Goal: Find specific page/section

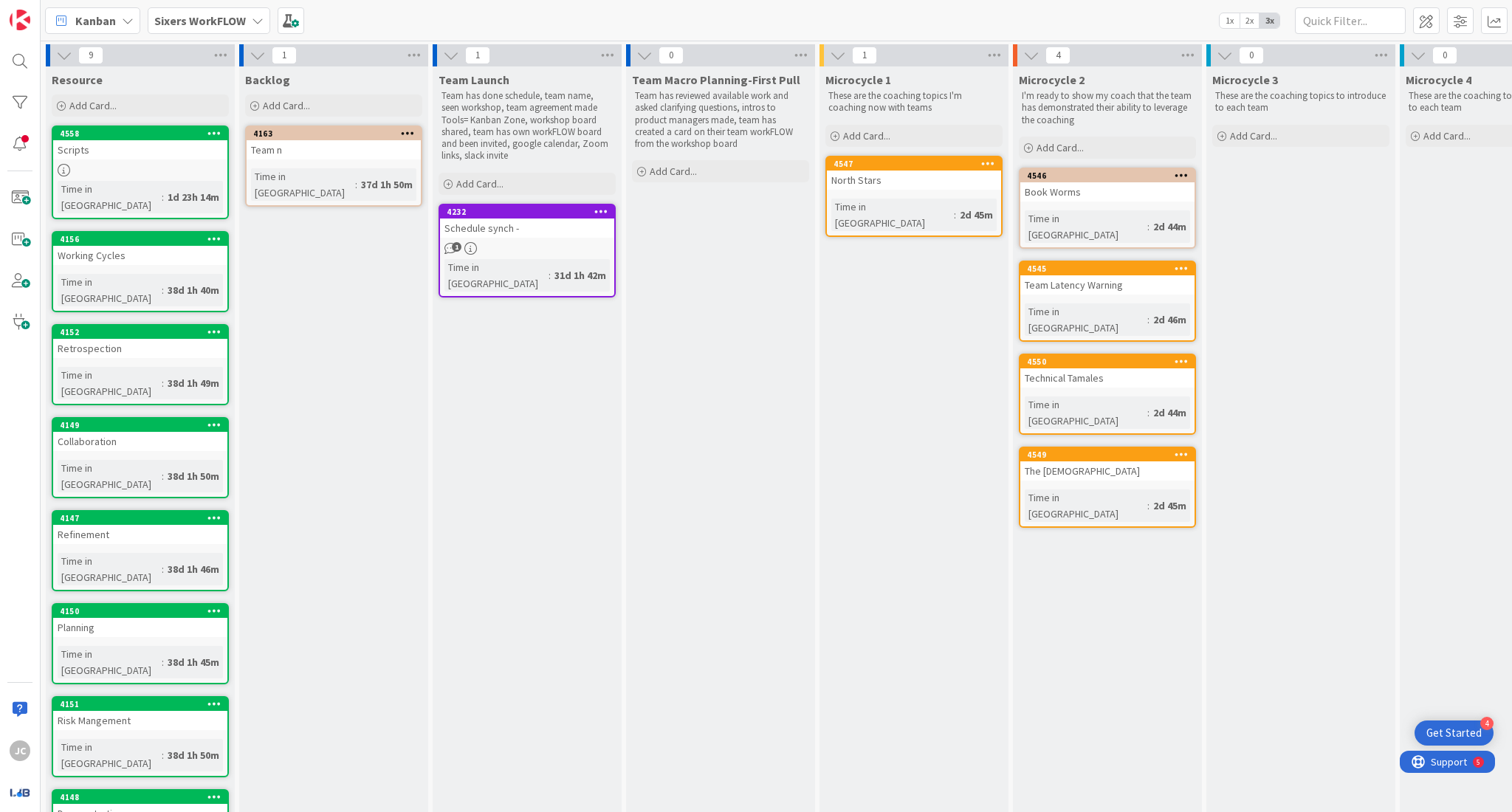
click at [230, 27] on b "Sixers WorkFLOW" at bounding box center [200, 21] width 91 height 15
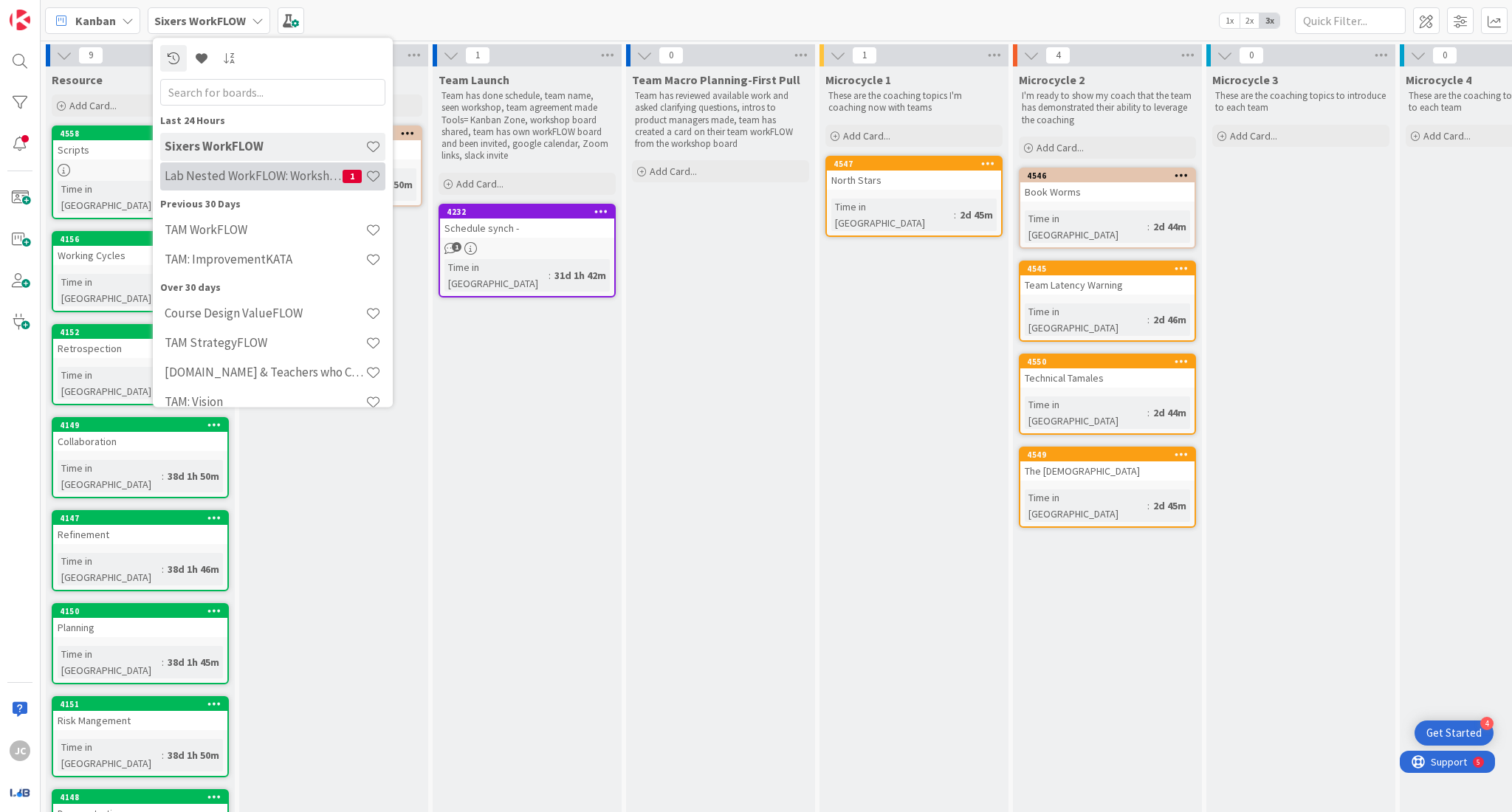
click at [245, 174] on h4 "Lab Nested WorkFLOW: Workshop" at bounding box center [254, 176] width 178 height 15
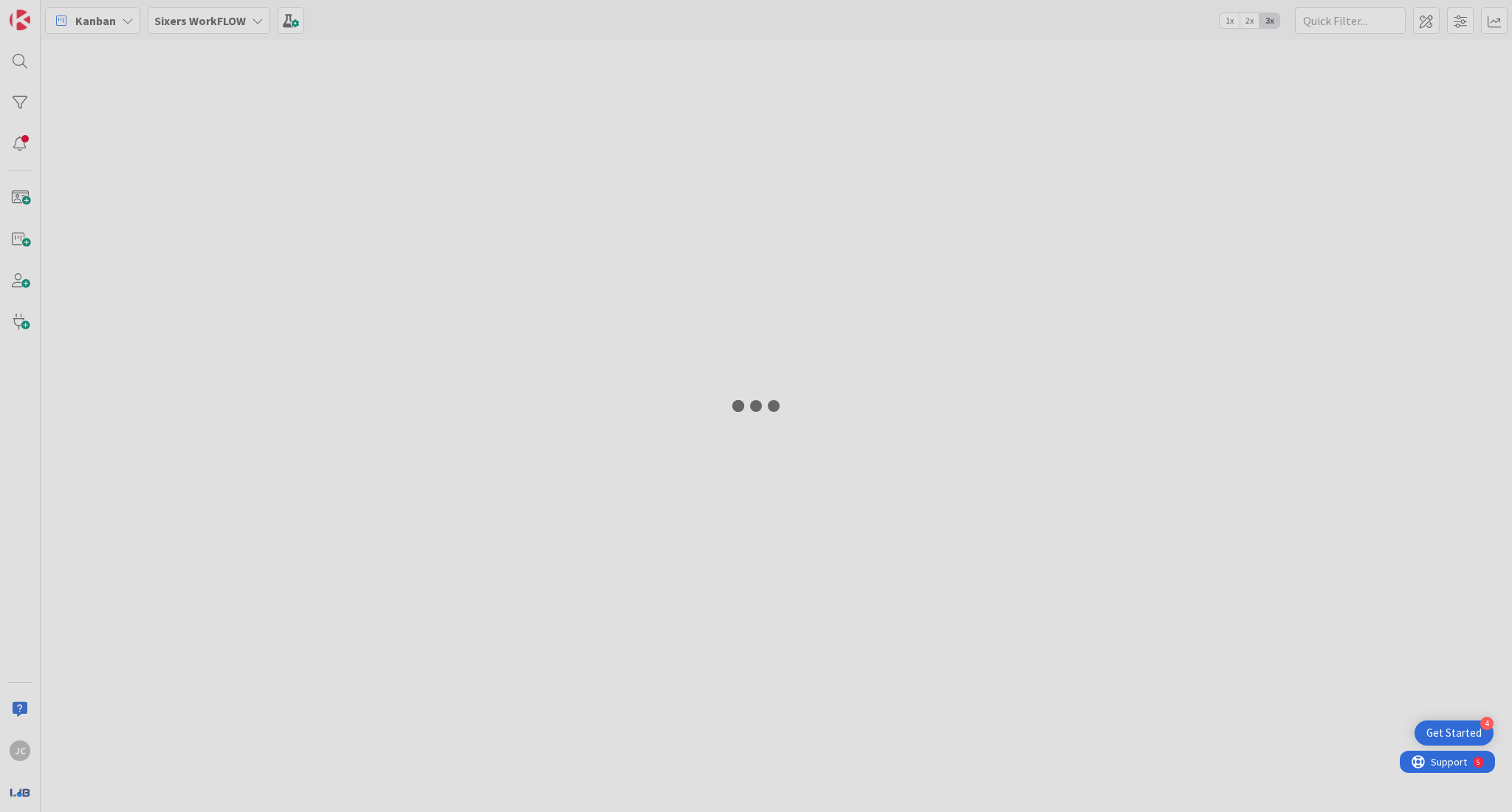
type input "citizen"
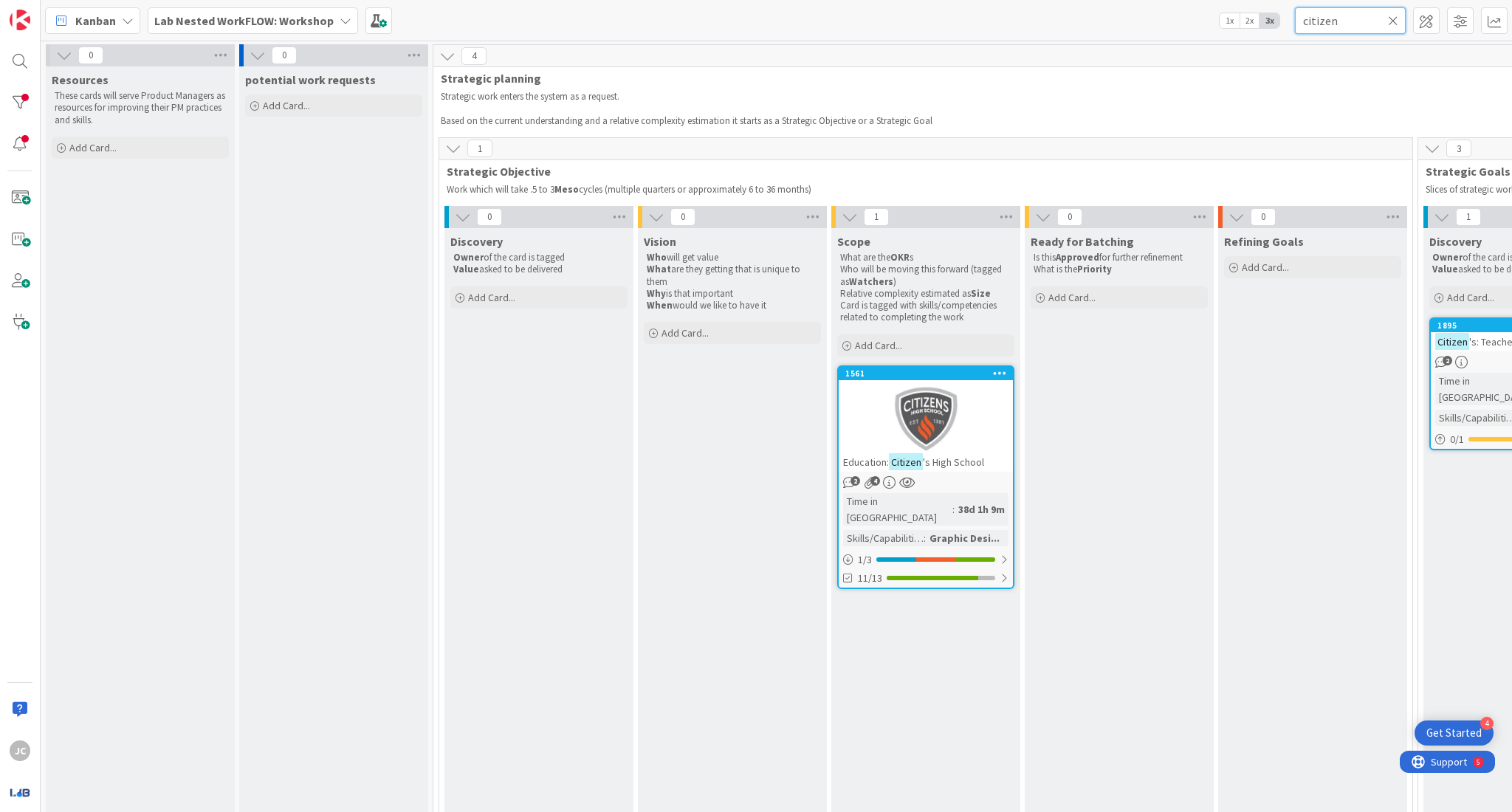
click at [1334, 16] on input "citizen" at bounding box center [1350, 21] width 111 height 27
click at [1392, 21] on icon at bounding box center [1394, 21] width 10 height 13
click at [1366, 21] on input "text" at bounding box center [1350, 21] width 111 height 27
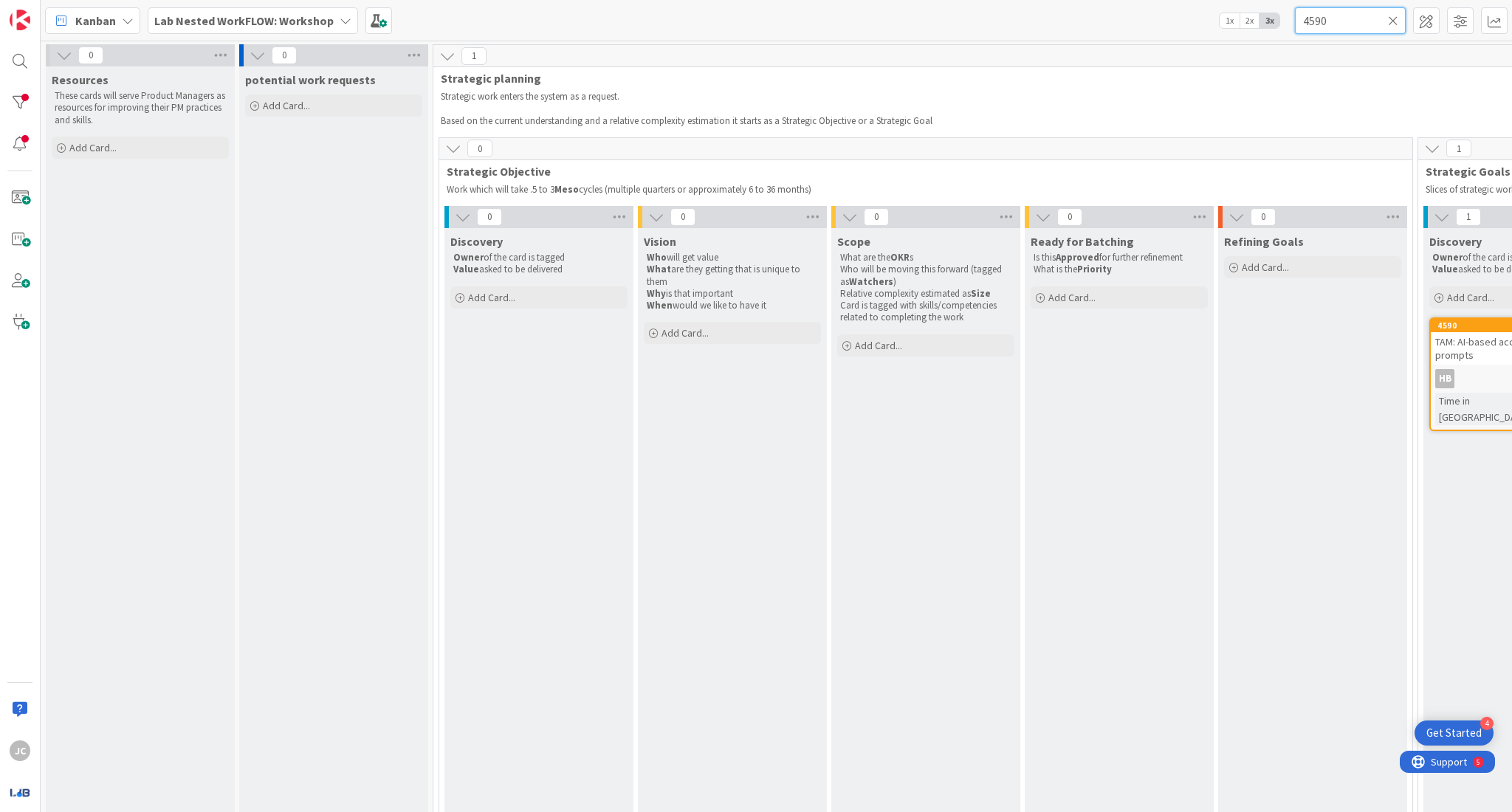
type input "4590"
click at [1469, 349] on div "TAM: AI-based accountability prompts" at bounding box center [1518, 348] width 174 height 32
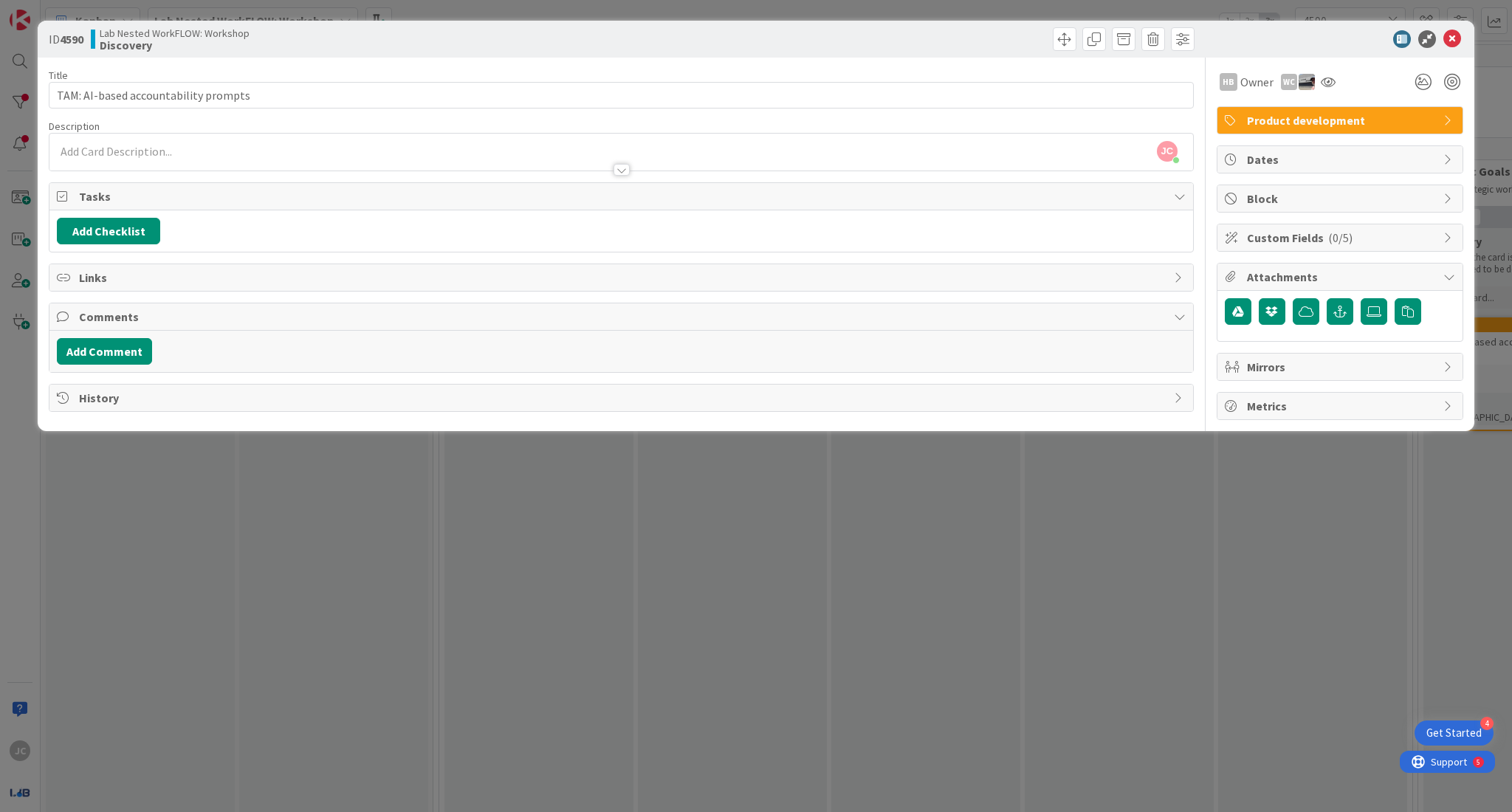
click at [622, 169] on div at bounding box center [622, 170] width 16 height 12
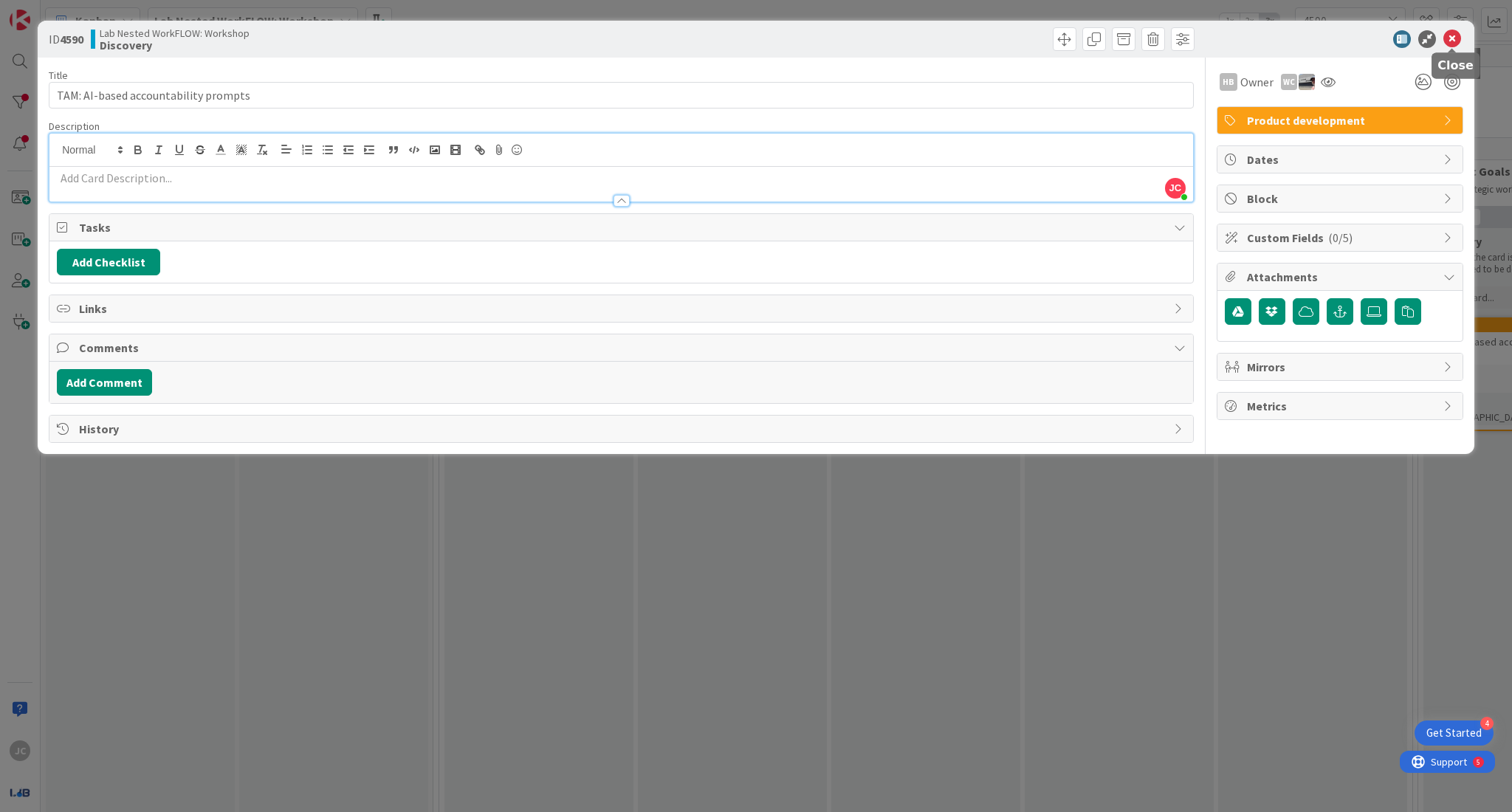
click at [1458, 39] on icon at bounding box center [1453, 39] width 18 height 18
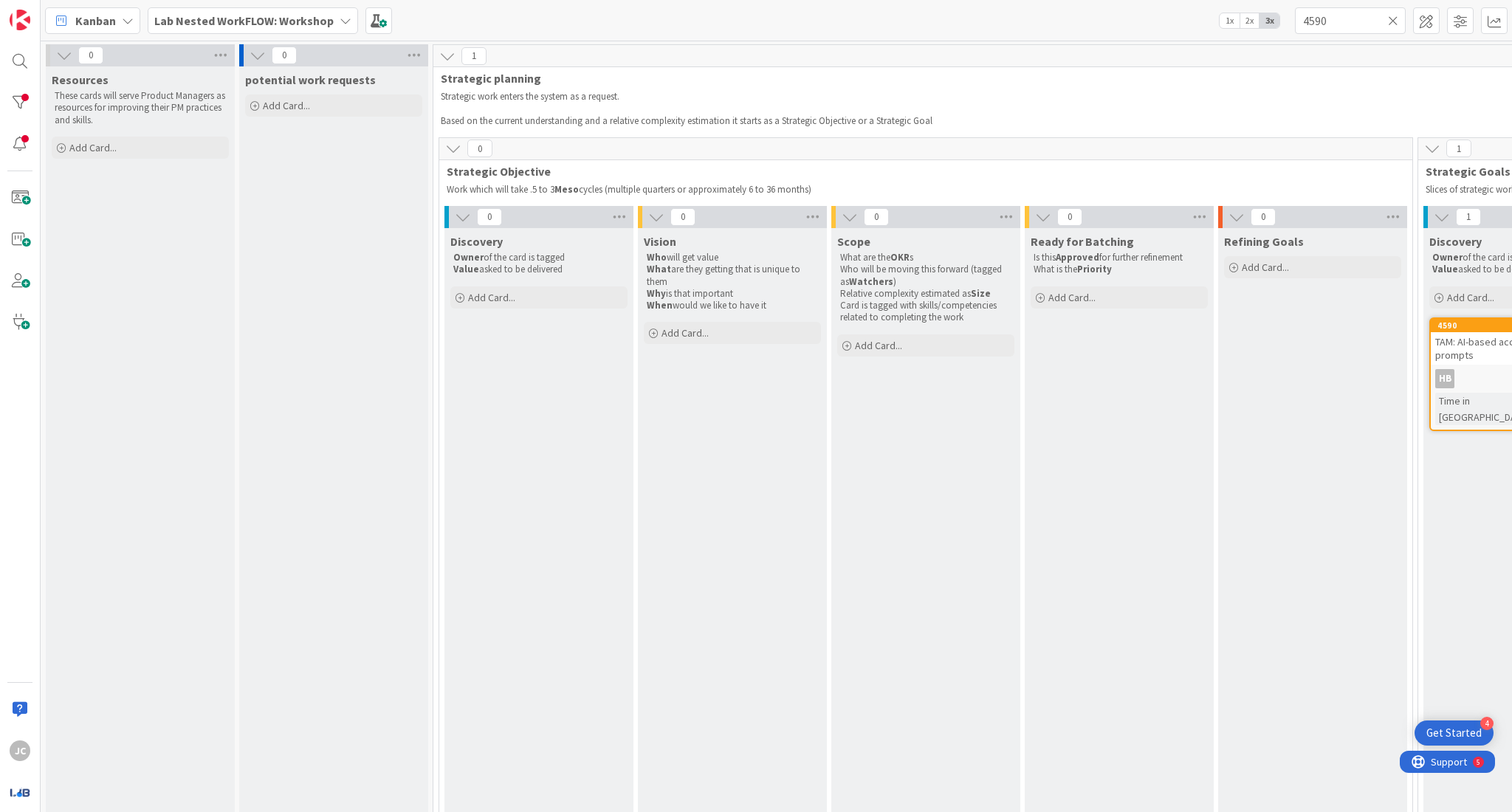
click at [1398, 18] on icon at bounding box center [1394, 21] width 10 height 13
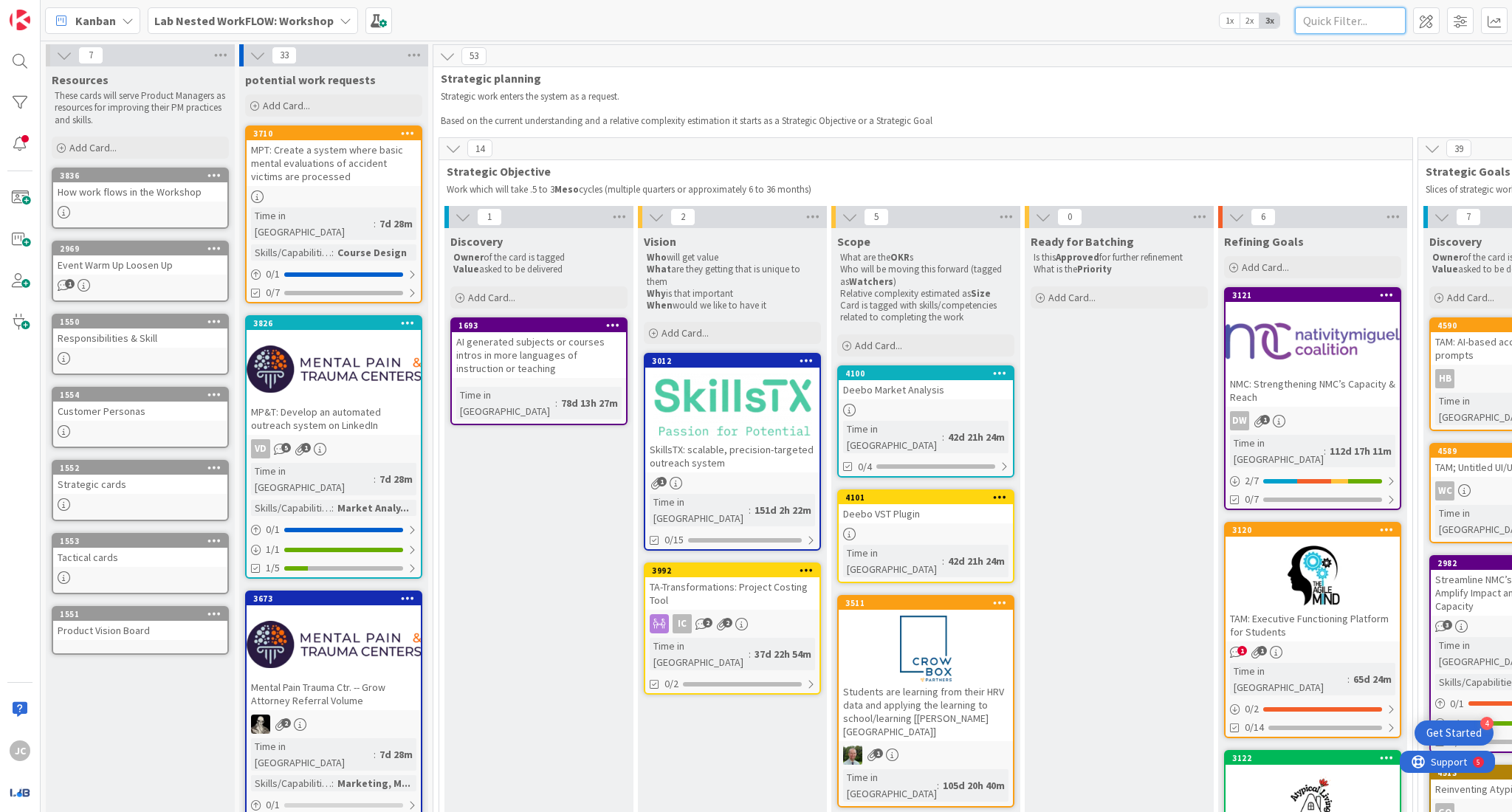
click at [1361, 21] on input "text" at bounding box center [1350, 21] width 111 height 27
click at [1360, 545] on div at bounding box center [1312, 575] width 174 height 67
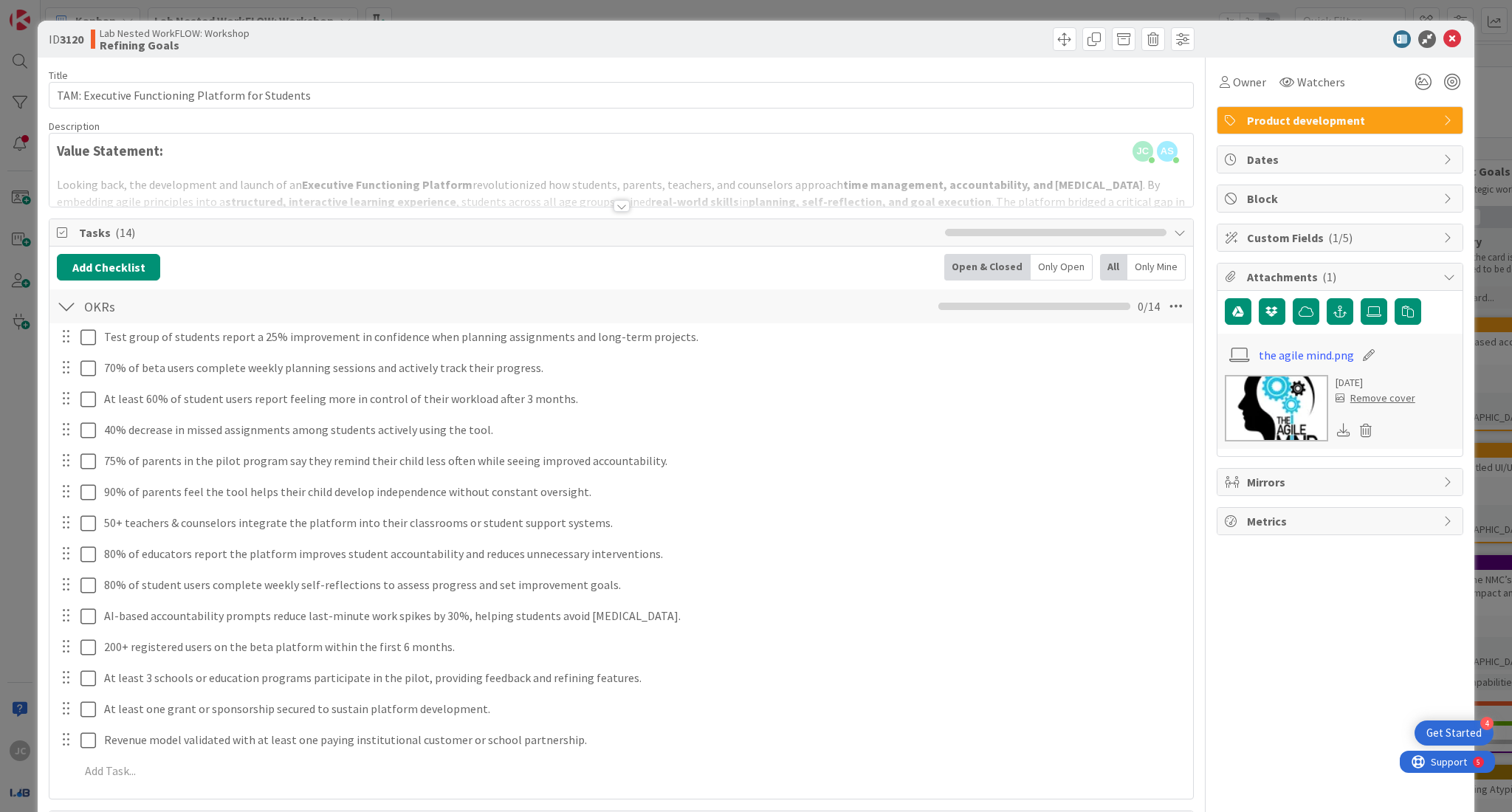
click at [619, 210] on div at bounding box center [622, 206] width 16 height 12
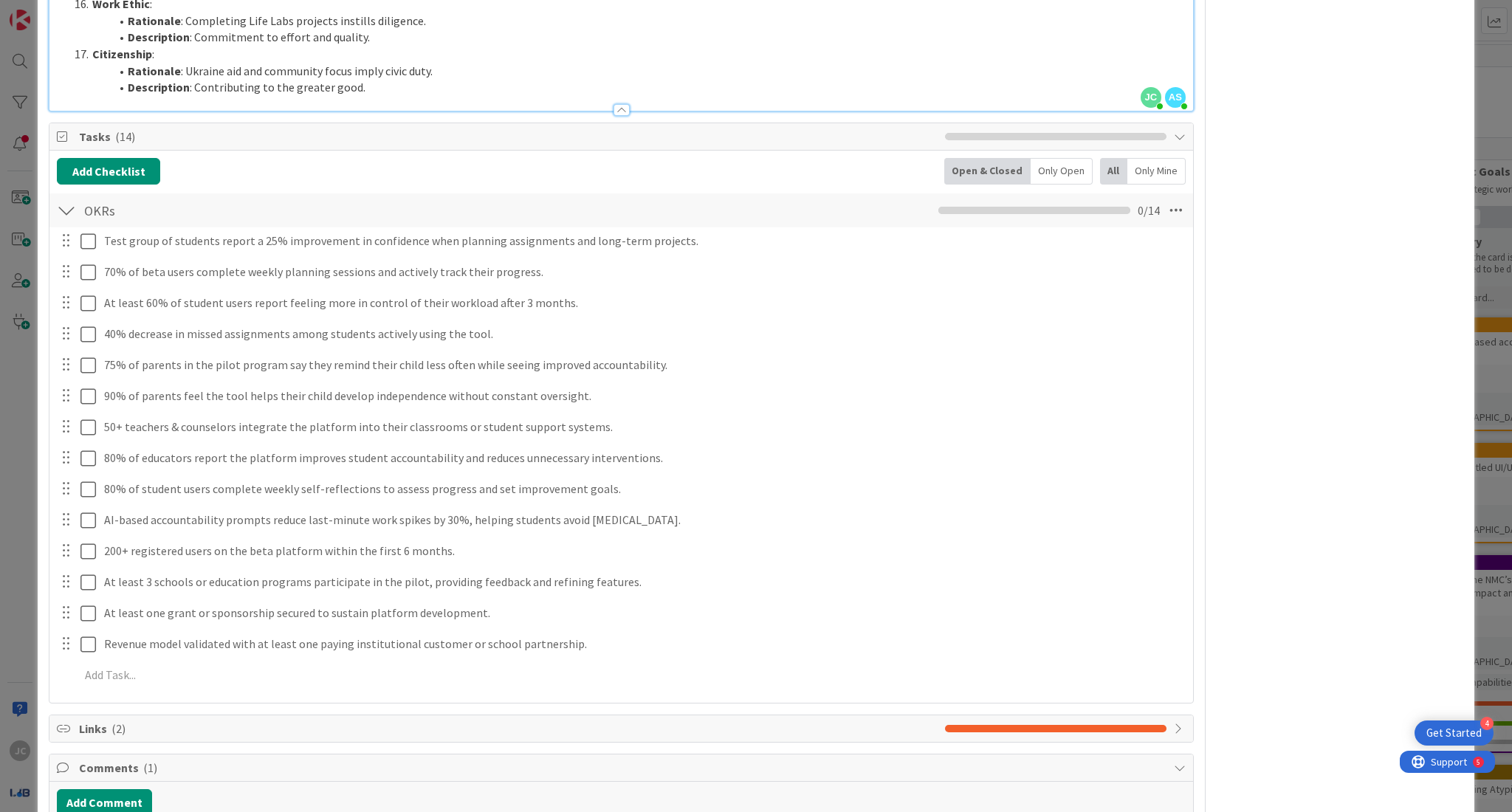
scroll to position [2423, 0]
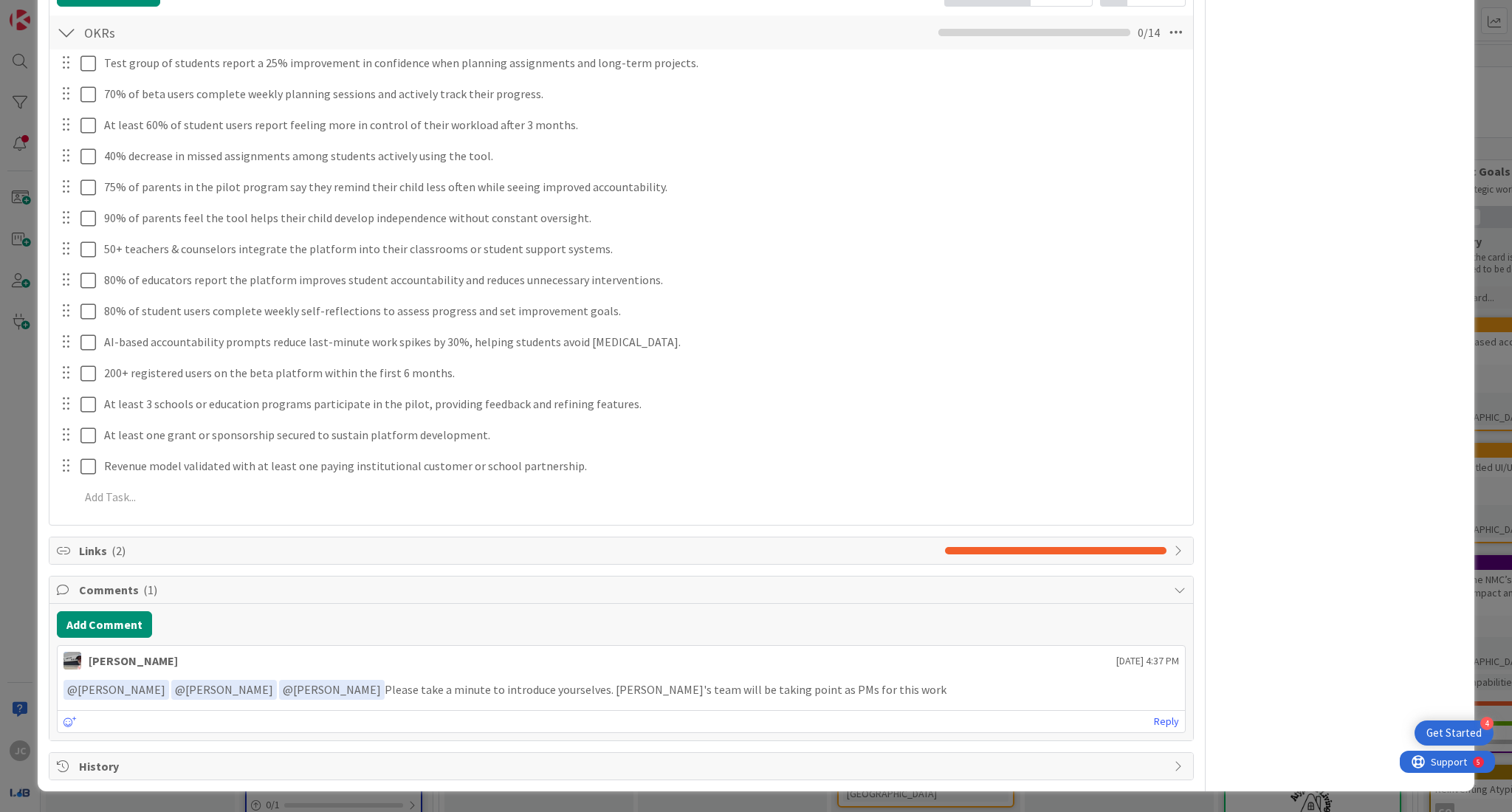
type input "Future State OKRs"
